Goal: Communication & Community: Answer question/provide support

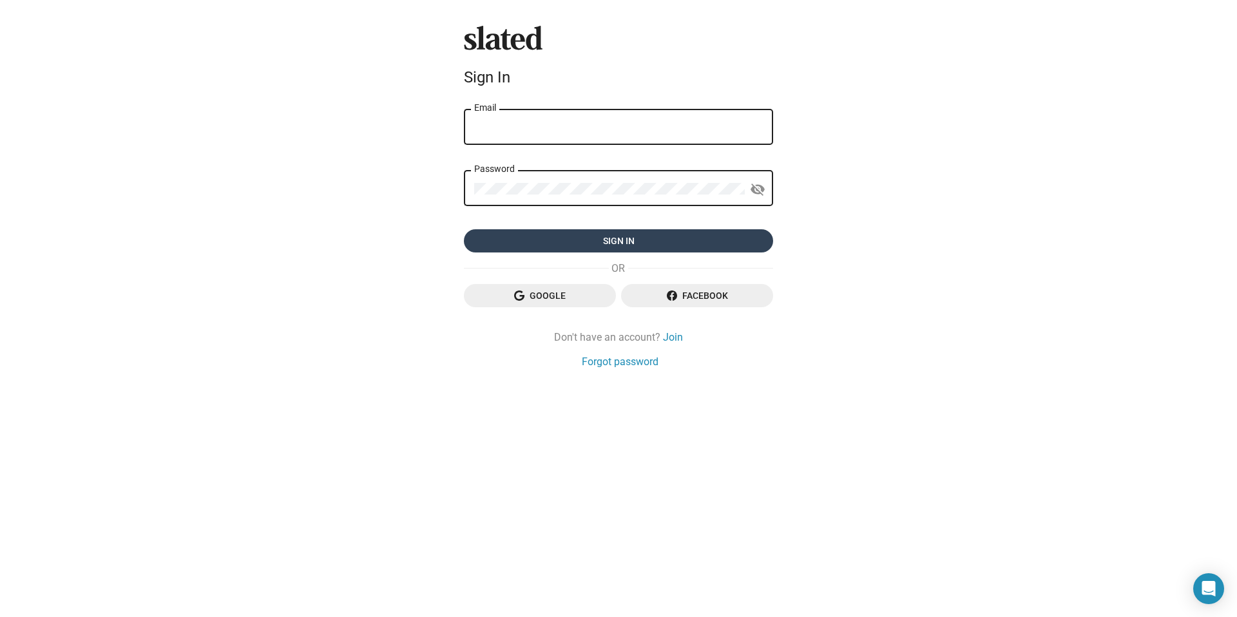
type input "[EMAIL_ADDRESS][DOMAIN_NAME]"
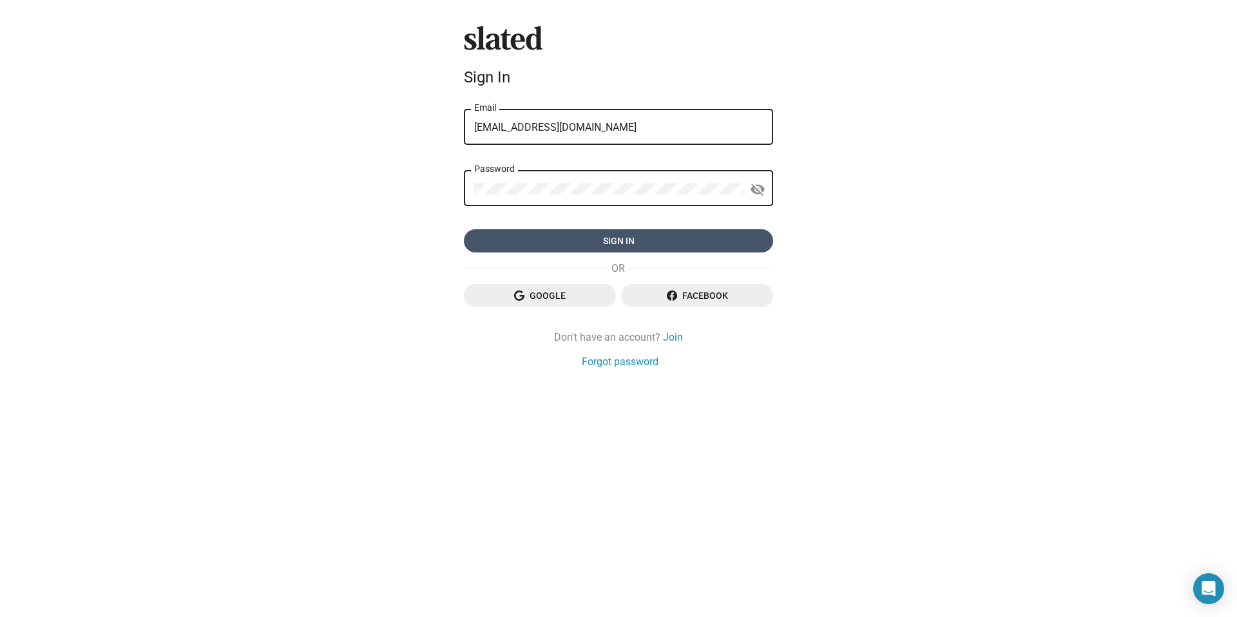
click at [629, 245] on span "Sign in" at bounding box center [618, 240] width 289 height 23
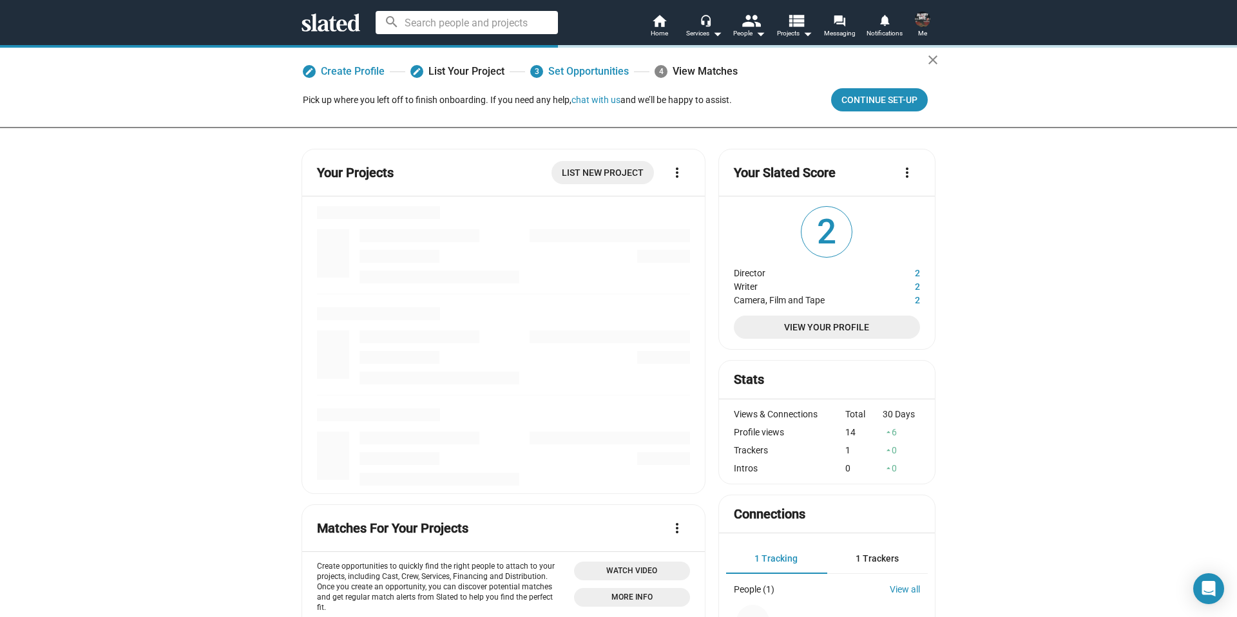
click at [319, 17] on icon at bounding box center [330, 23] width 59 height 18
click at [316, 17] on icon at bounding box center [330, 23] width 59 height 18
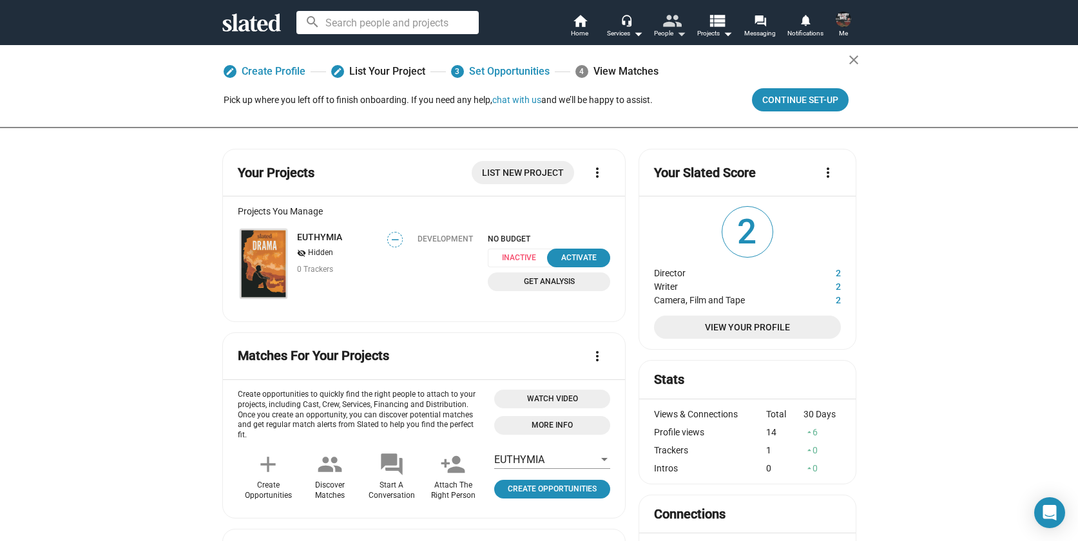
click at [671, 27] on mat-icon "people" at bounding box center [671, 20] width 19 height 19
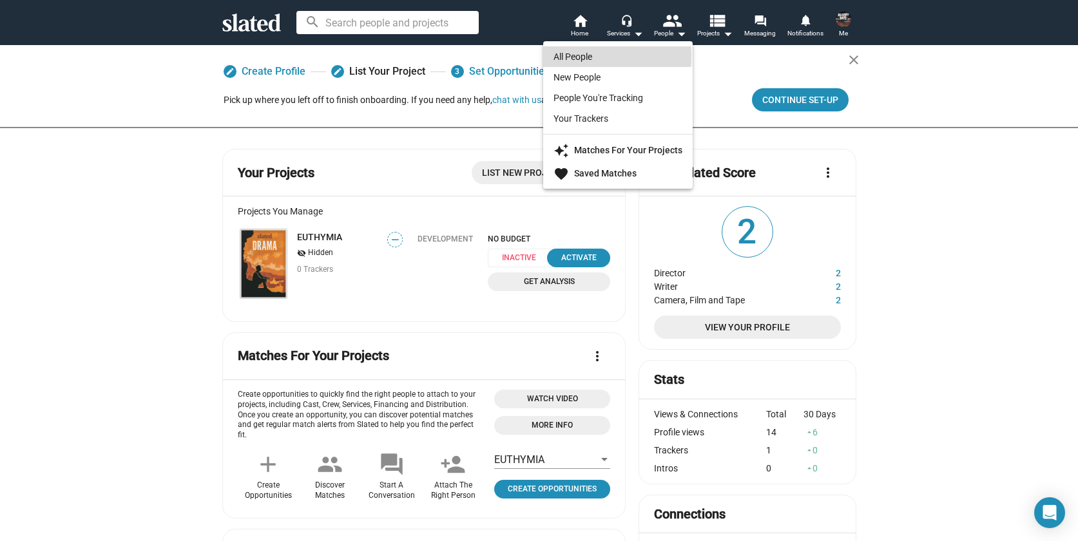
click at [593, 57] on link "All People" at bounding box center [617, 56] width 149 height 21
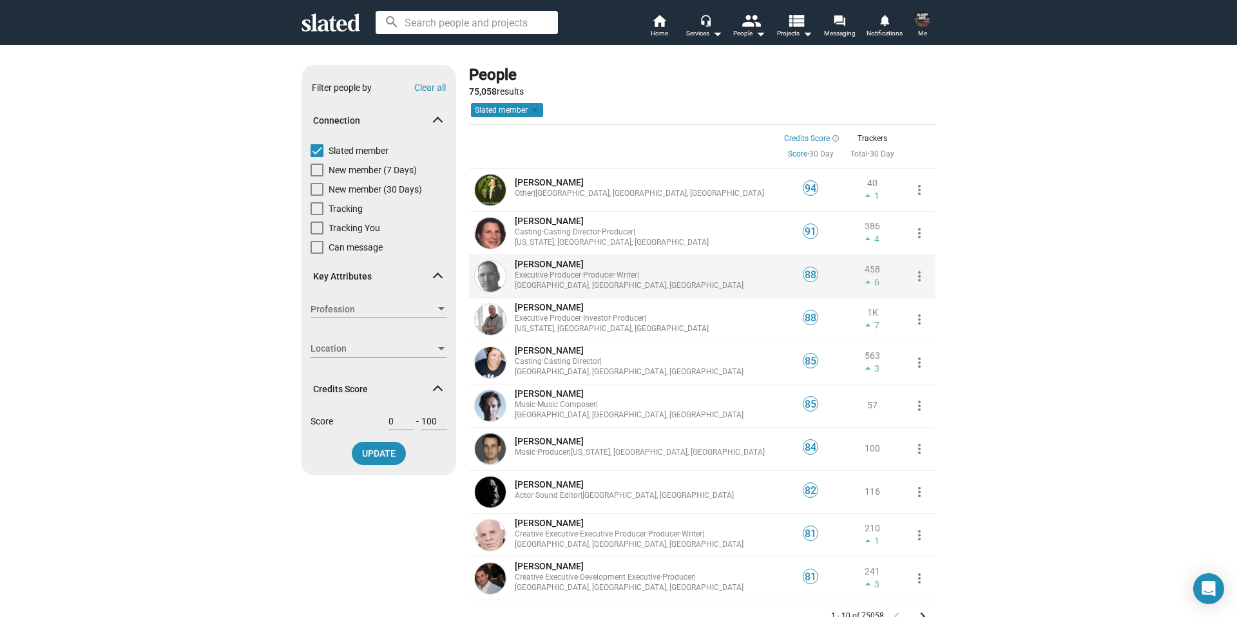
click at [927, 275] on span "more_vert" at bounding box center [919, 276] width 26 height 15
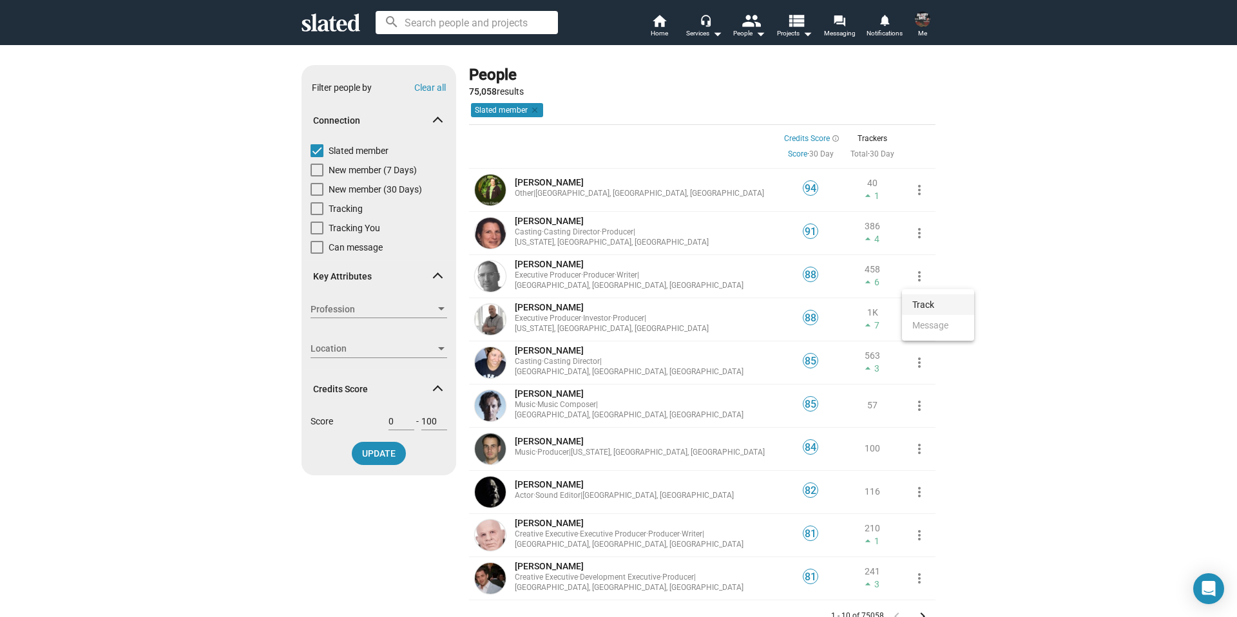
click at [934, 303] on button "Track" at bounding box center [938, 304] width 72 height 21
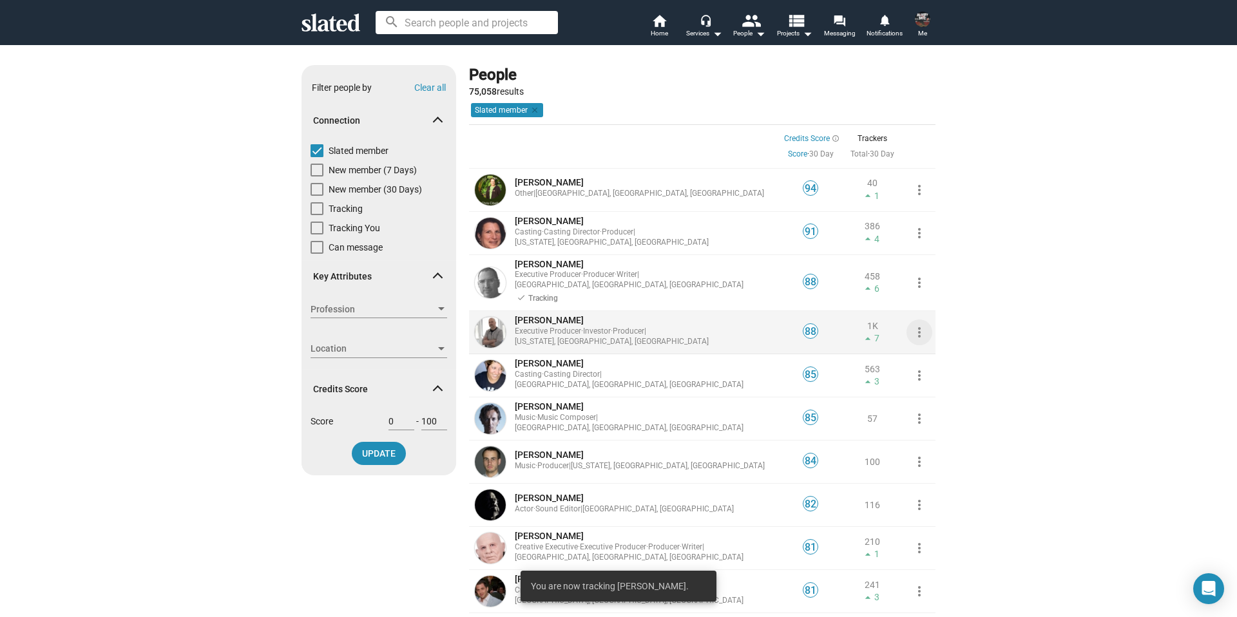
click at [918, 325] on mat-icon "more_vert" at bounding box center [918, 332] width 15 height 15
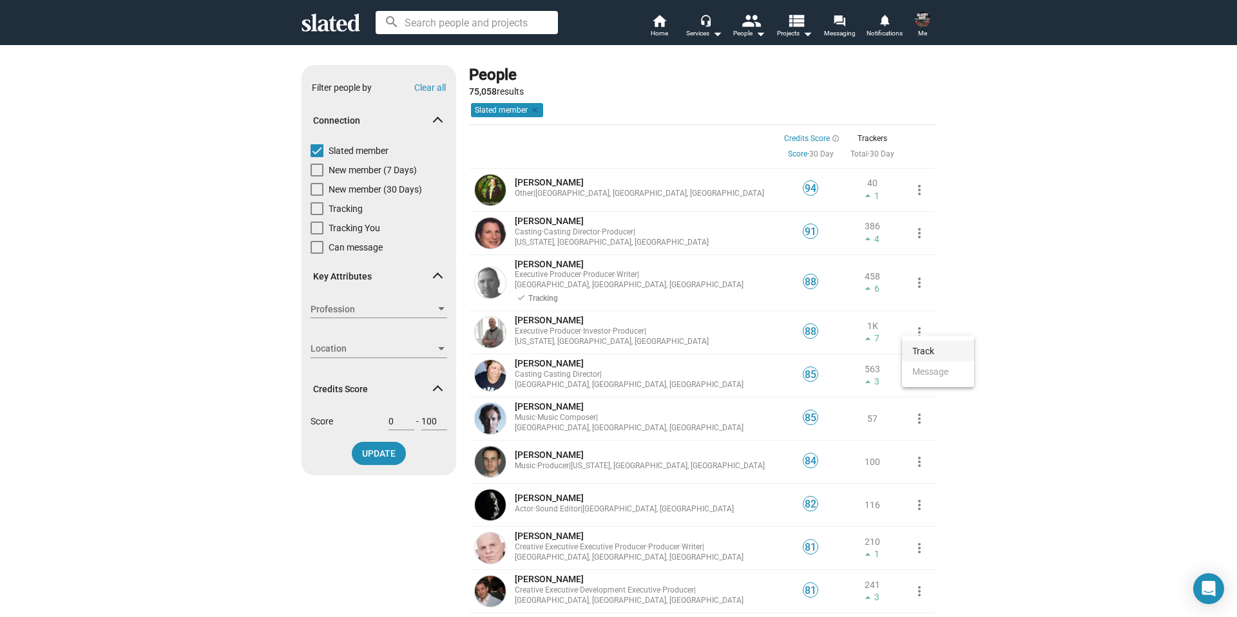
click at [920, 351] on button "Track" at bounding box center [938, 351] width 72 height 21
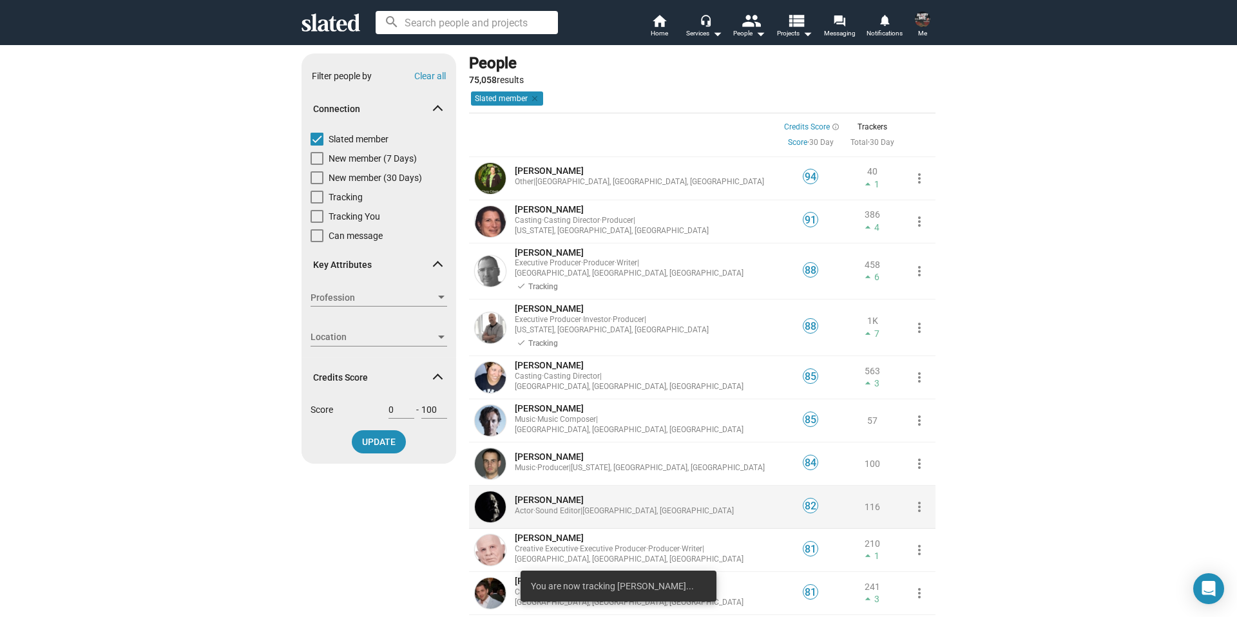
scroll to position [106, 0]
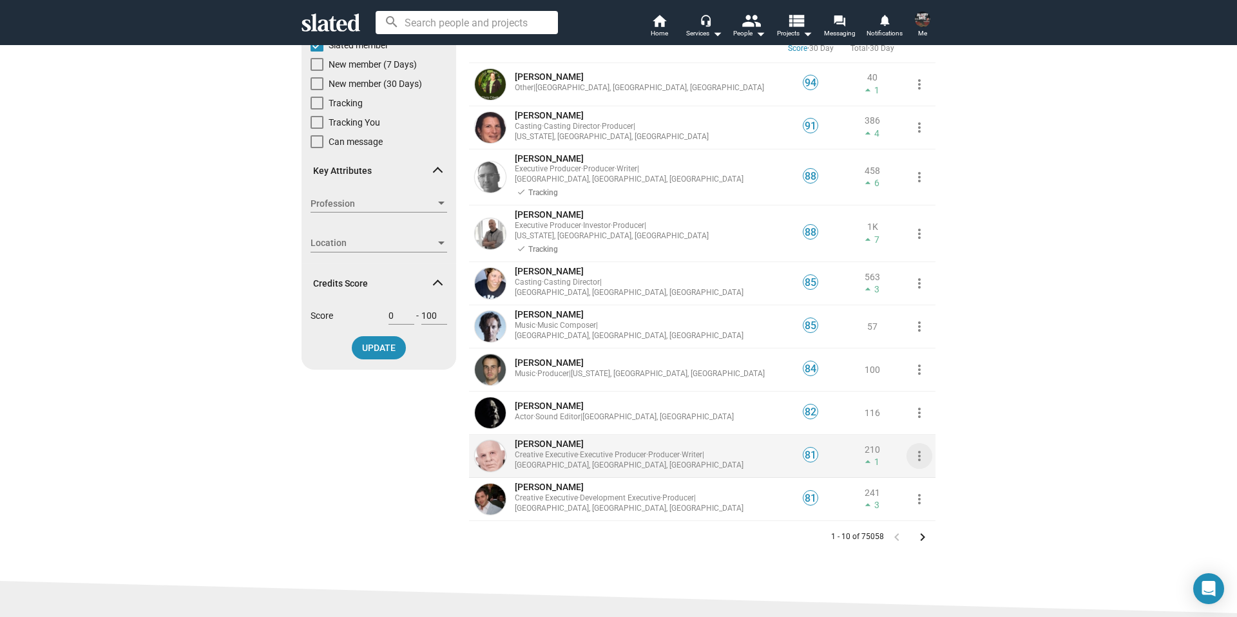
click at [911, 448] on mat-icon "more_vert" at bounding box center [918, 455] width 15 height 15
click at [934, 468] on button "Track" at bounding box center [938, 465] width 72 height 21
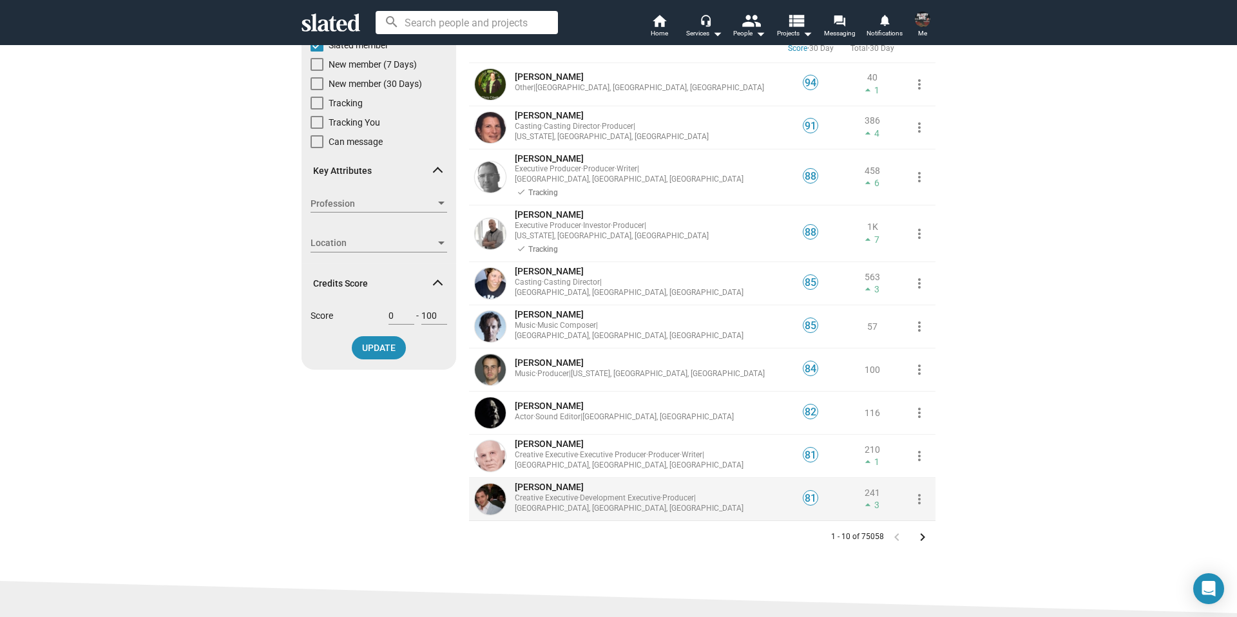
click at [917, 491] on mat-icon "more_vert" at bounding box center [918, 498] width 15 height 15
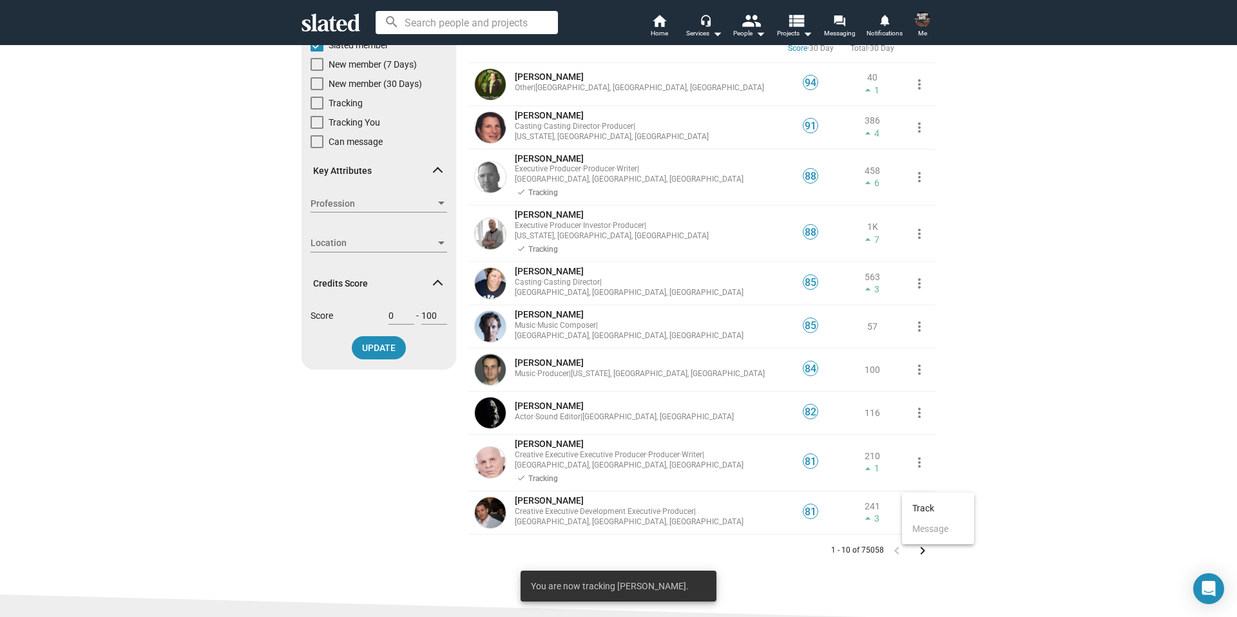
click at [949, 513] on button "Track" at bounding box center [938, 508] width 72 height 21
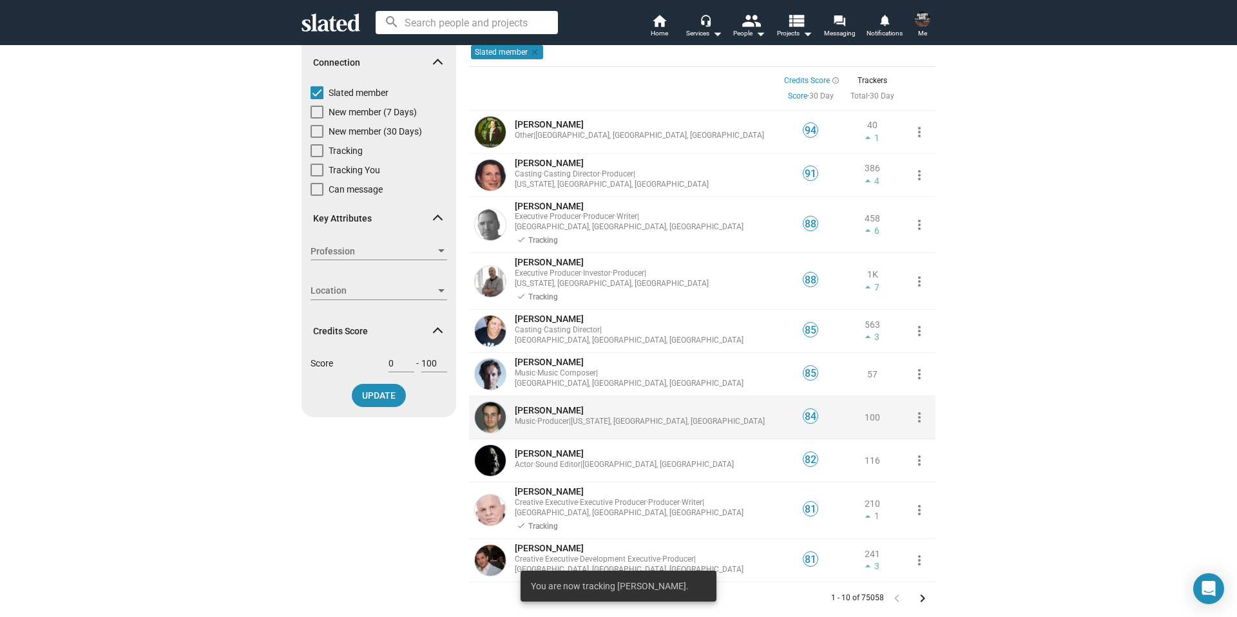
scroll to position [0, 0]
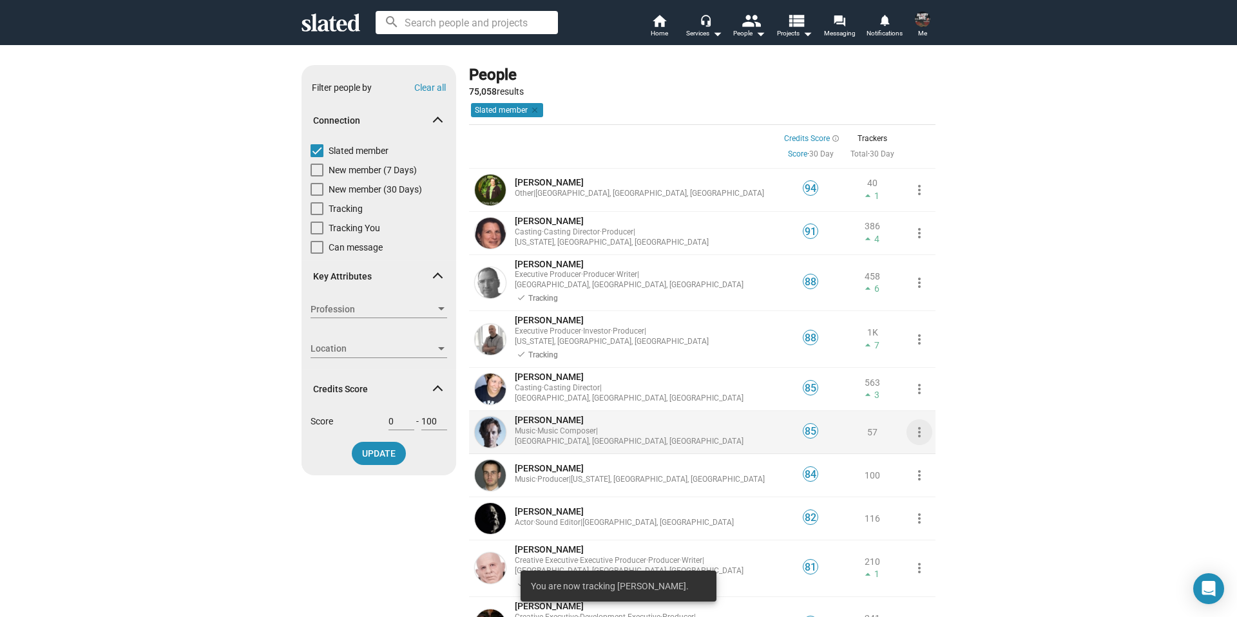
click at [911, 424] on mat-icon "more_vert" at bounding box center [918, 431] width 15 height 15
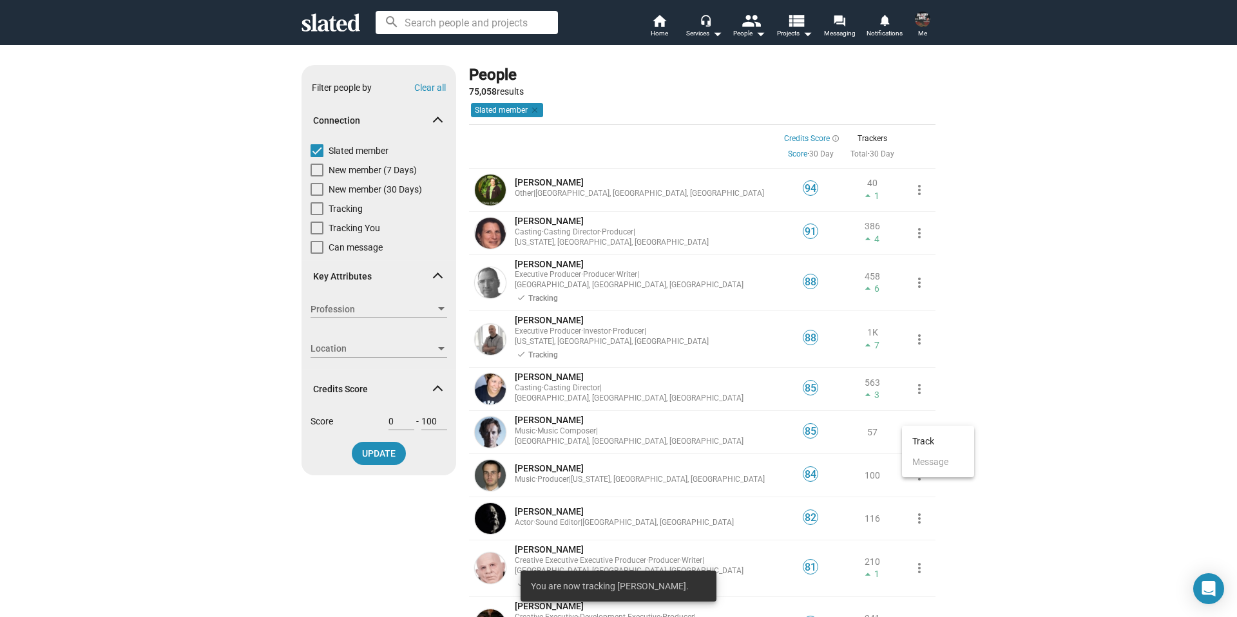
click at [943, 317] on div at bounding box center [618, 308] width 1237 height 617
click at [795, 24] on mat-icon "view_list" at bounding box center [795, 20] width 19 height 19
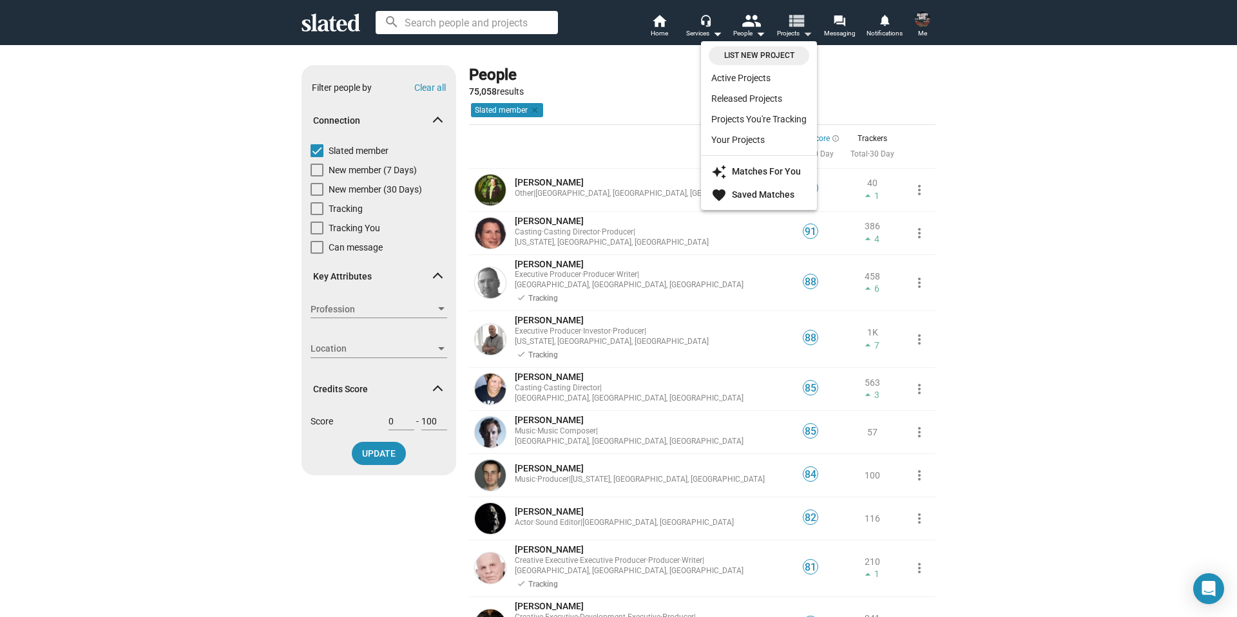
click at [795, 24] on div at bounding box center [618, 308] width 1237 height 617
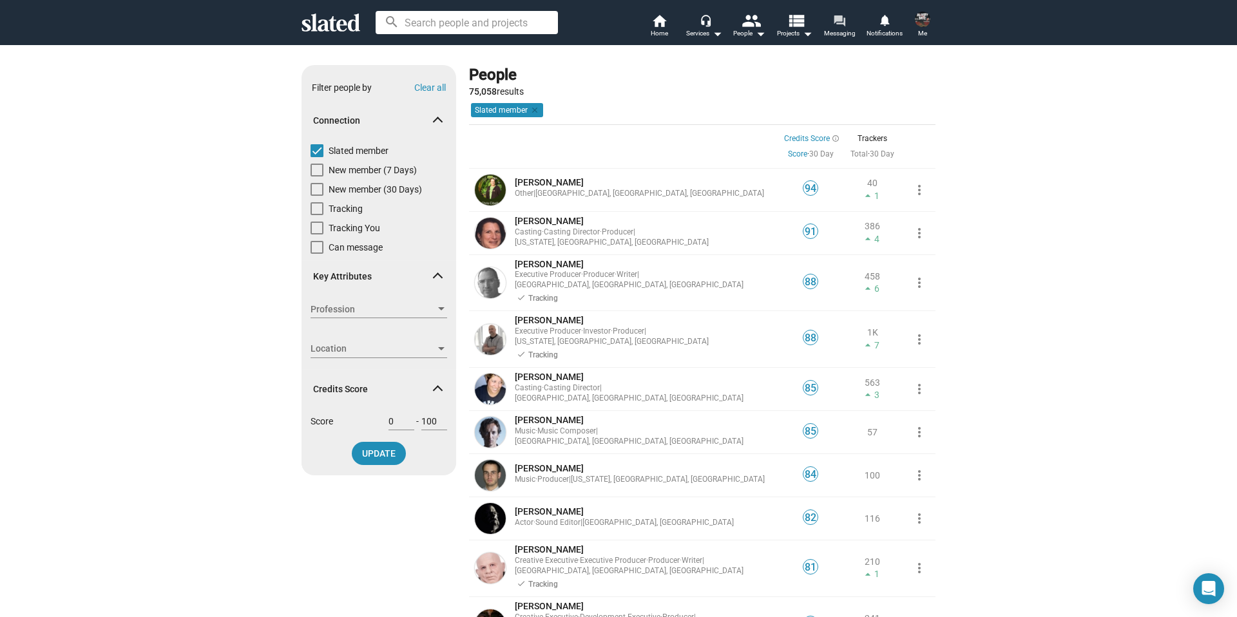
click at [833, 22] on mat-icon "forum" at bounding box center [839, 20] width 12 height 12
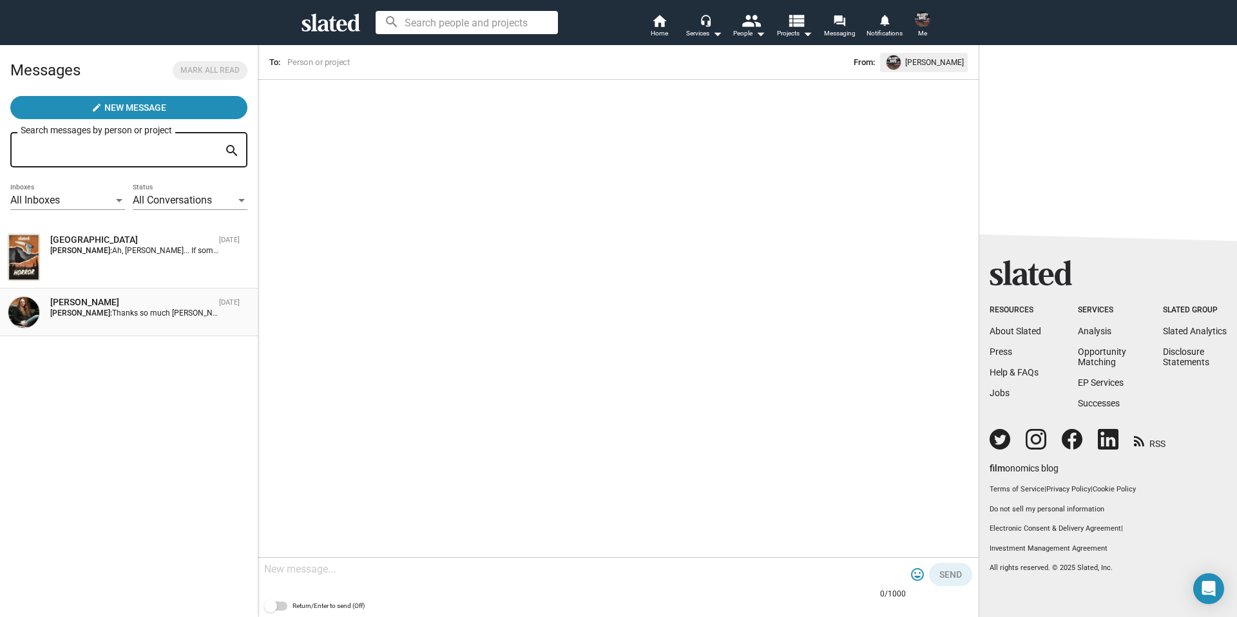
click at [180, 309] on span "Thanks so much [PERSON_NAME]. I look forward to hearing more about your upcomin…" at bounding box center [617, 313] width 1010 height 9
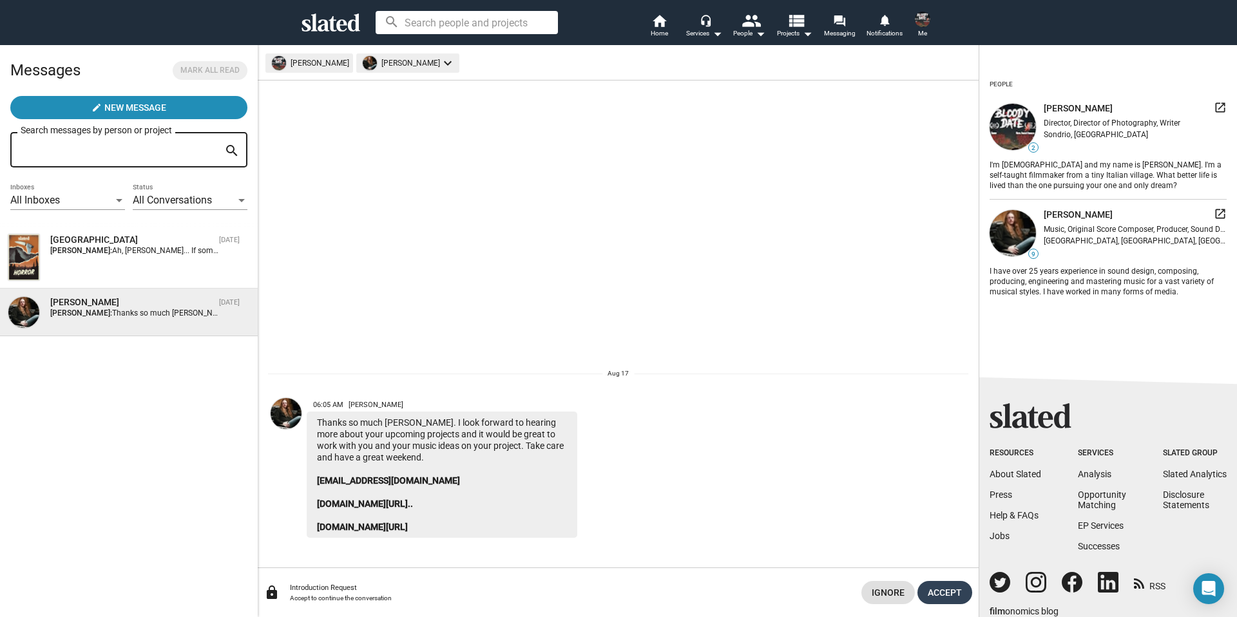
click at [946, 585] on span "Accept" at bounding box center [945, 592] width 34 height 23
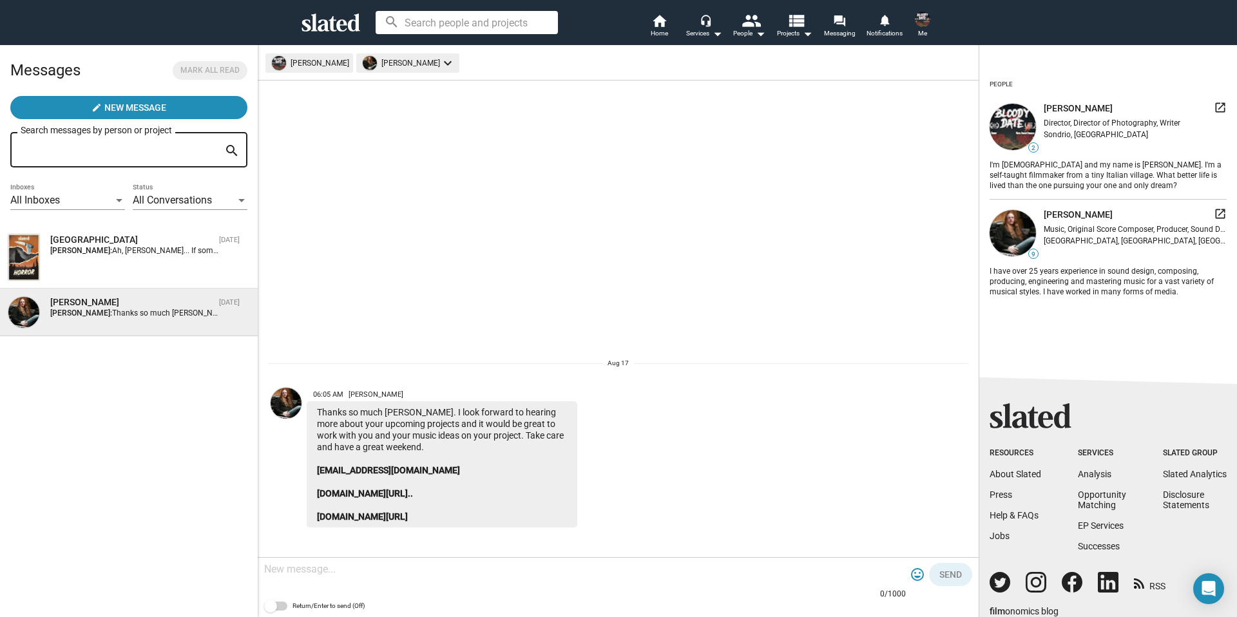
click at [456, 573] on textarea at bounding box center [585, 569] width 642 height 13
type textarea "h"
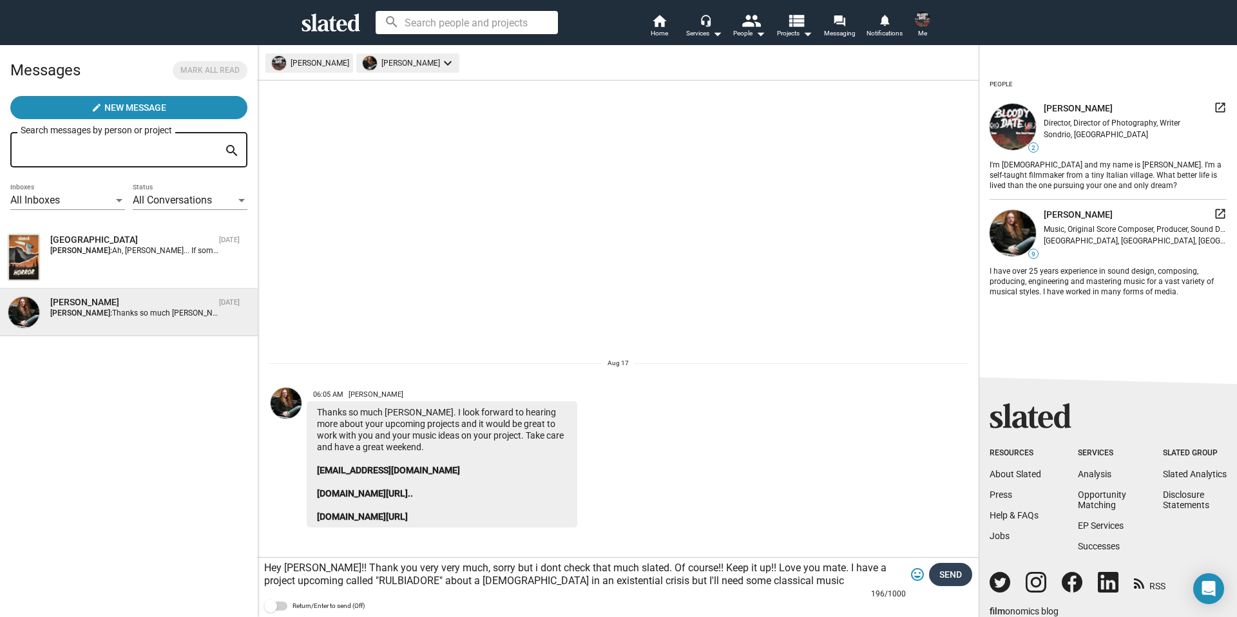
type textarea "Hey [PERSON_NAME]!! Thank you very very much, sorry but i dont check that much …"
click at [939, 581] on span "Send" at bounding box center [950, 574] width 23 height 23
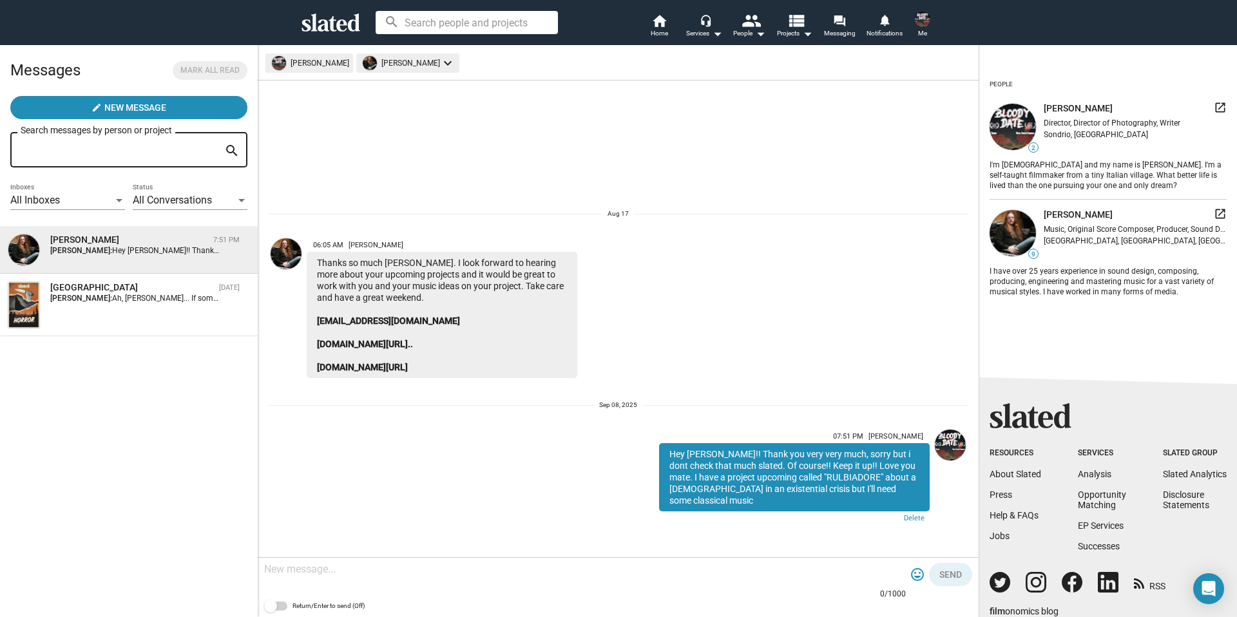
click at [501, 24] on input at bounding box center [467, 22] width 182 height 23
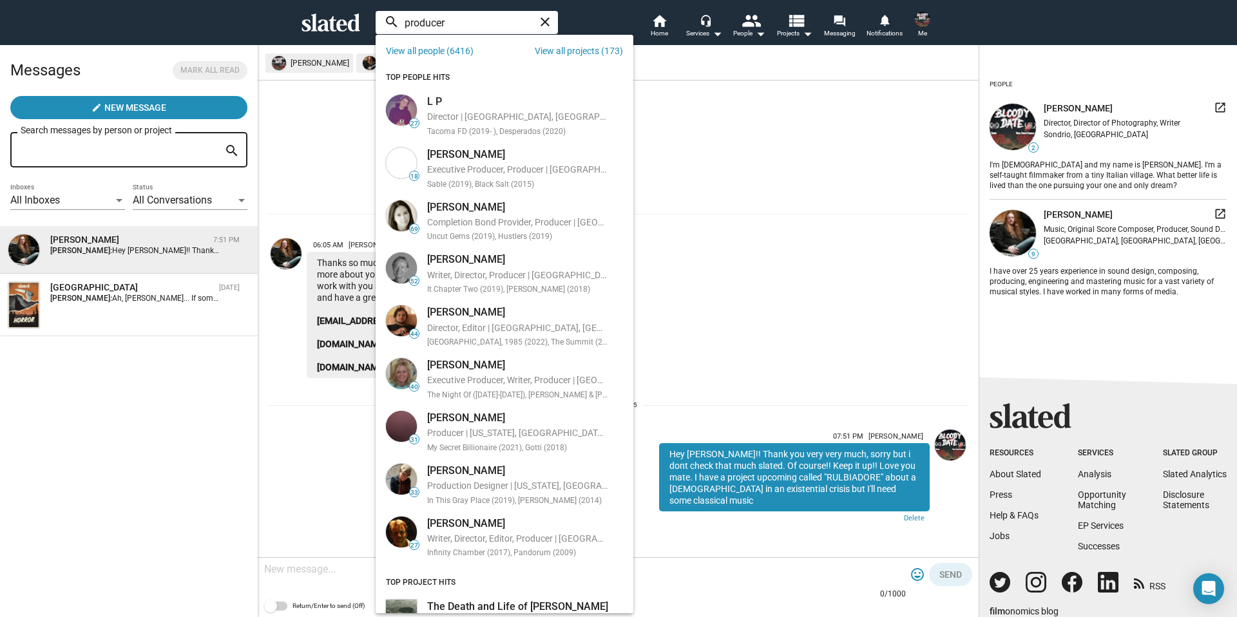
type input "producer"
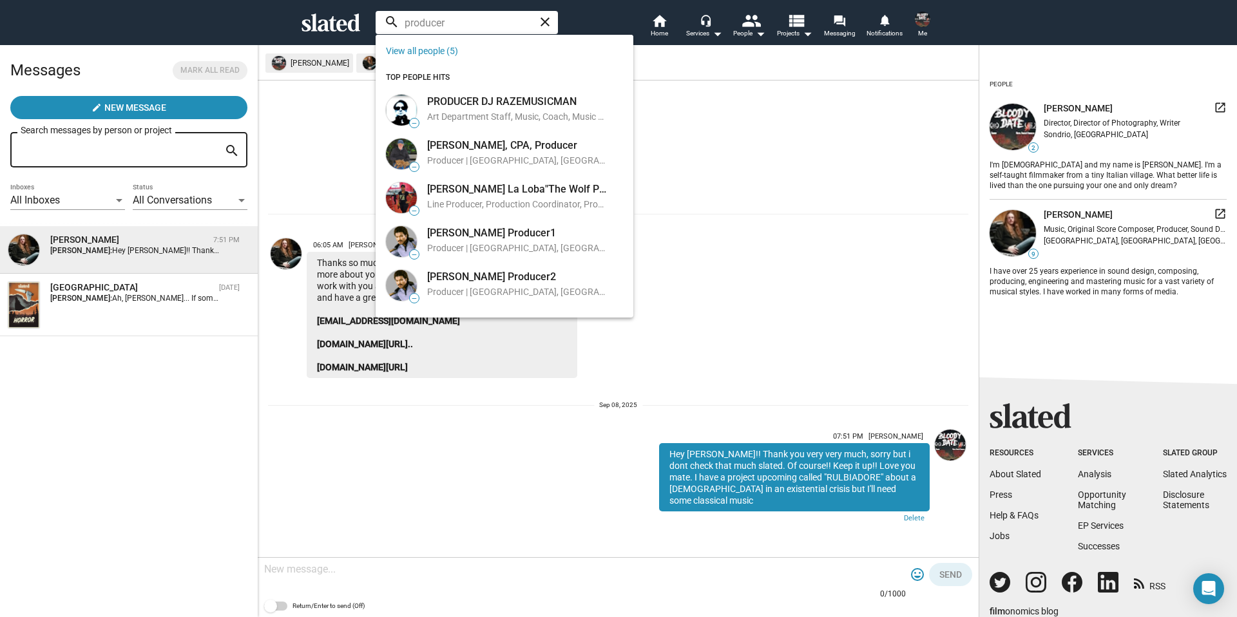
click at [538, 24] on mat-icon "close" at bounding box center [544, 21] width 15 height 15
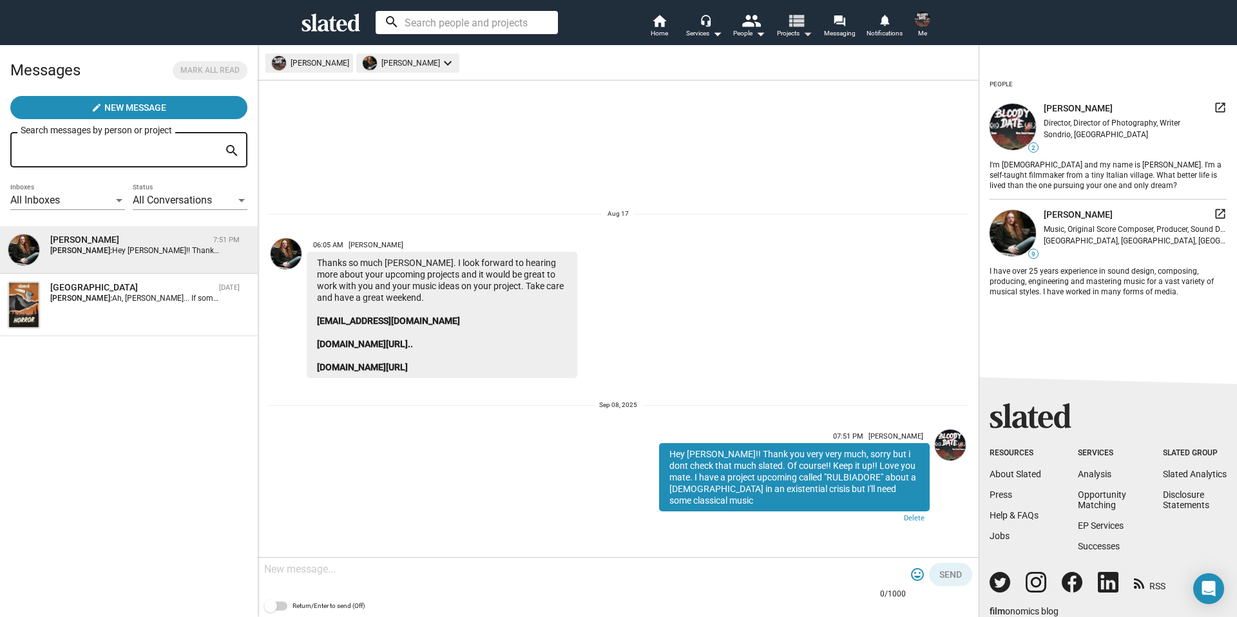
click at [801, 26] on mat-icon "view_list" at bounding box center [795, 20] width 19 height 19
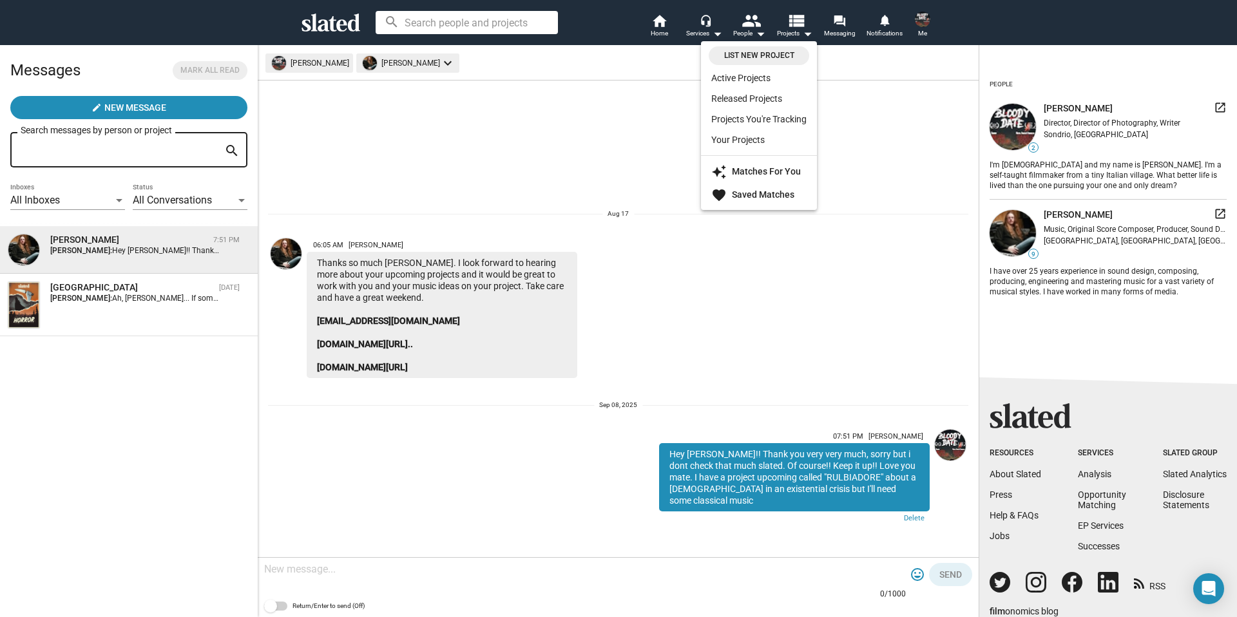
click at [499, 194] on div at bounding box center [618, 308] width 1237 height 617
